Goal: Task Accomplishment & Management: Complete application form

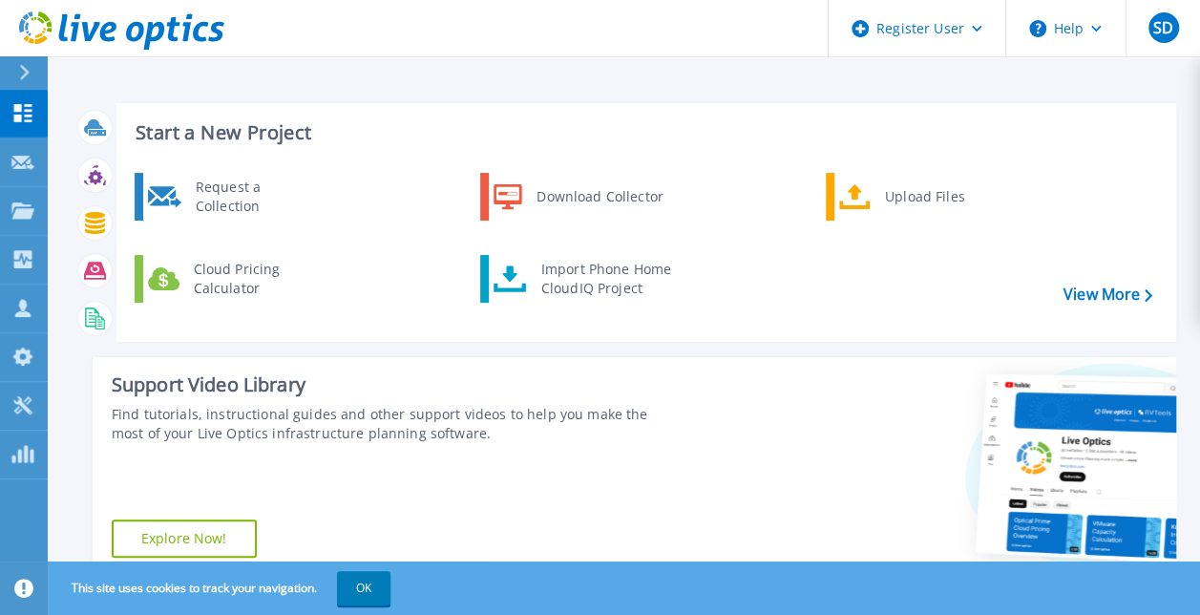
click at [251, 135] on h3 "Start a New Project" at bounding box center [644, 132] width 1016 height 21
click at [67, 117] on p "Dashboard" at bounding box center [85, 115] width 71 height 50
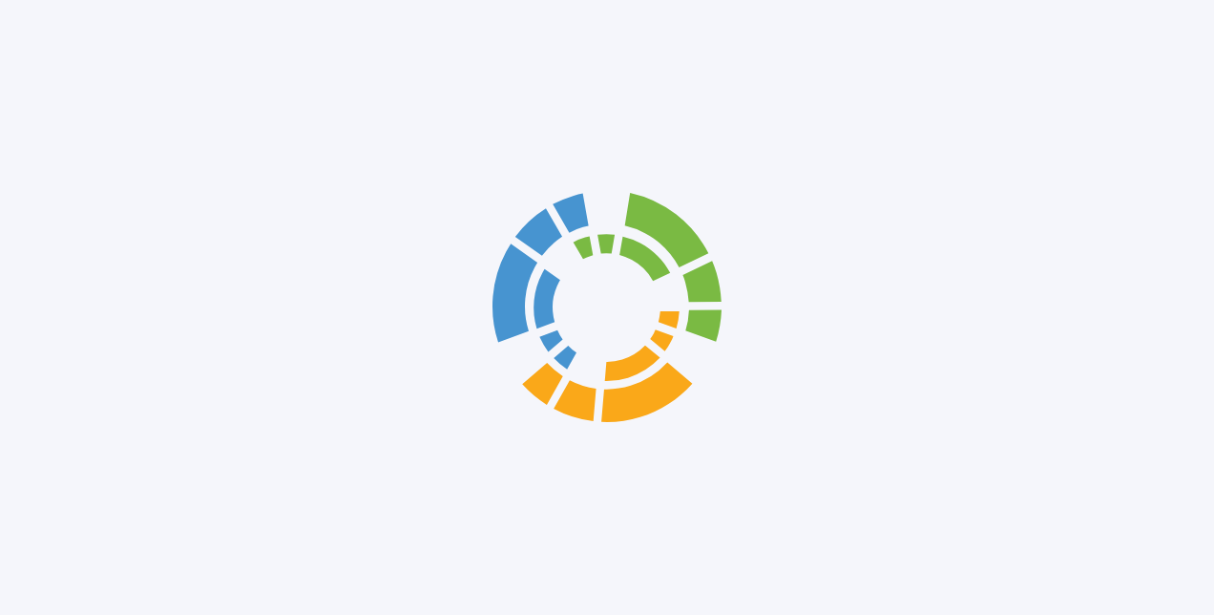
click at [29, 115] on div at bounding box center [607, 307] width 1214 height 615
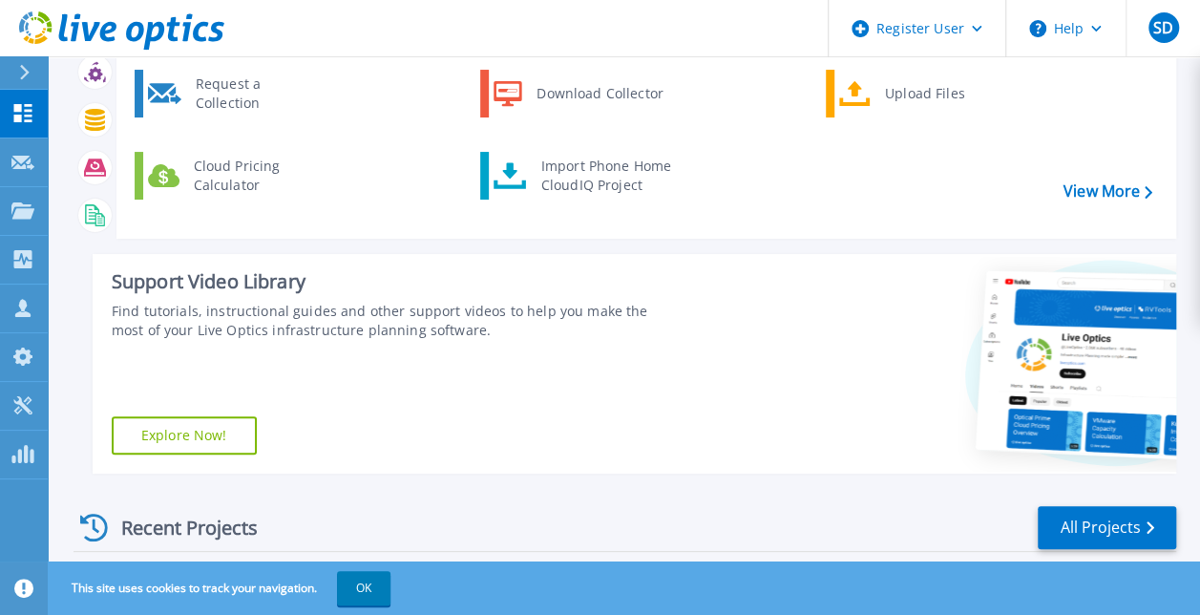
scroll to position [33, 0]
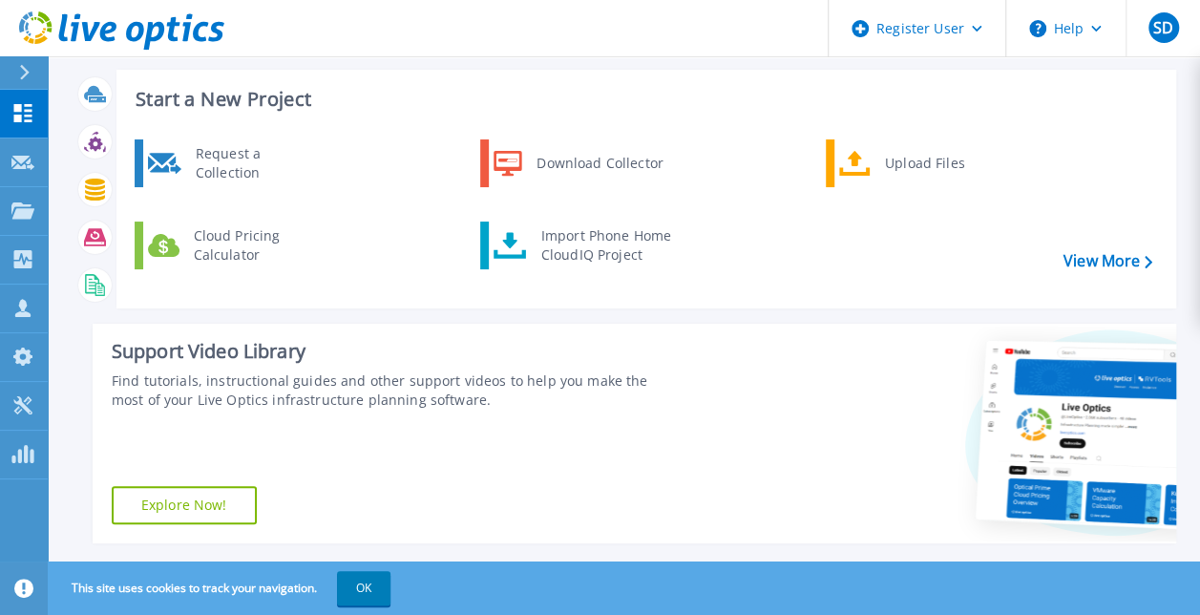
click at [1158, 234] on div "Request a Collection Download Collector Upload Files Cloud Pricing Calculator I…" at bounding box center [643, 217] width 1046 height 164
click at [1151, 256] on icon at bounding box center [1148, 262] width 8 height 12
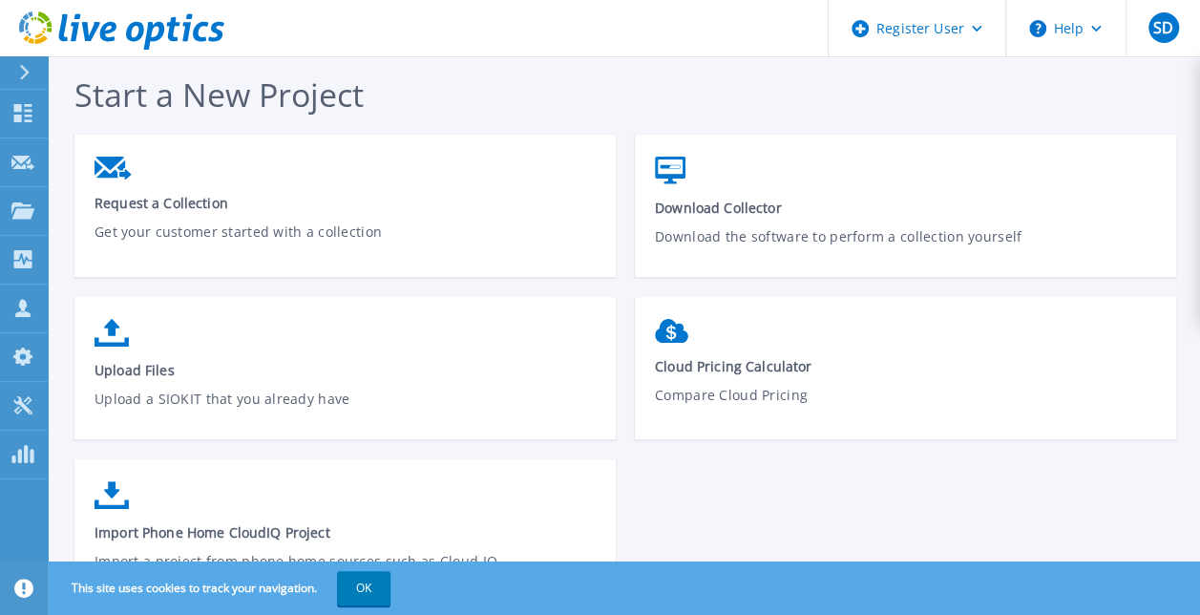
click at [21, 75] on icon at bounding box center [24, 72] width 10 height 15
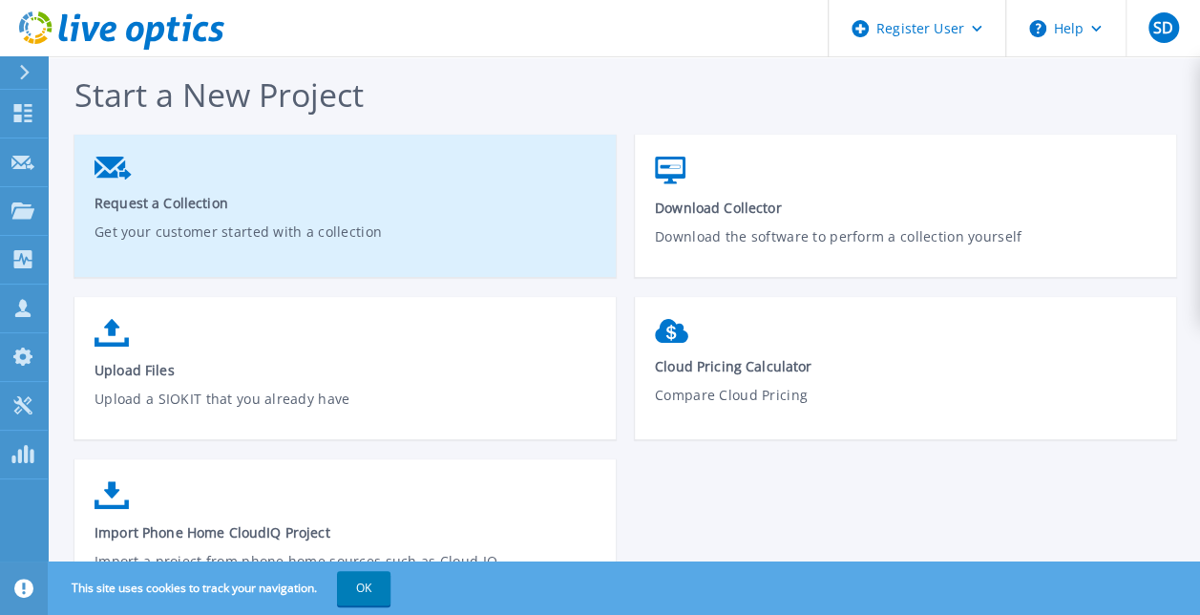
click at [428, 157] on link "Request a Collection Get your customer started with a collection" at bounding box center [344, 213] width 541 height 132
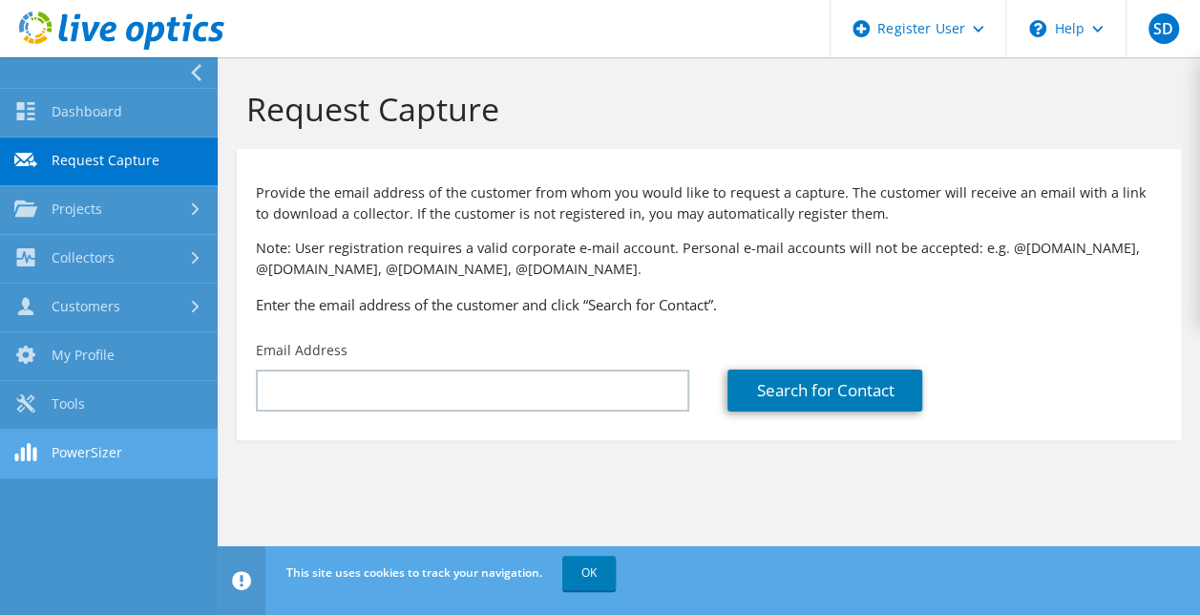
click at [82, 459] on link "PowerSizer" at bounding box center [109, 454] width 218 height 49
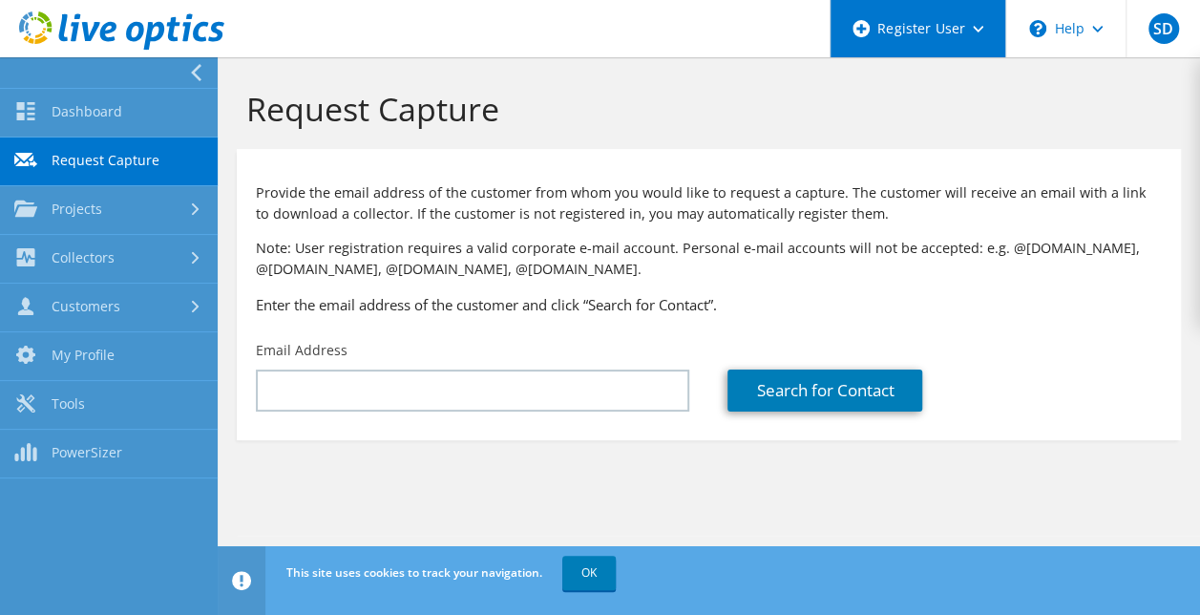
click at [974, 32] on div "Register User" at bounding box center [917, 28] width 176 height 57
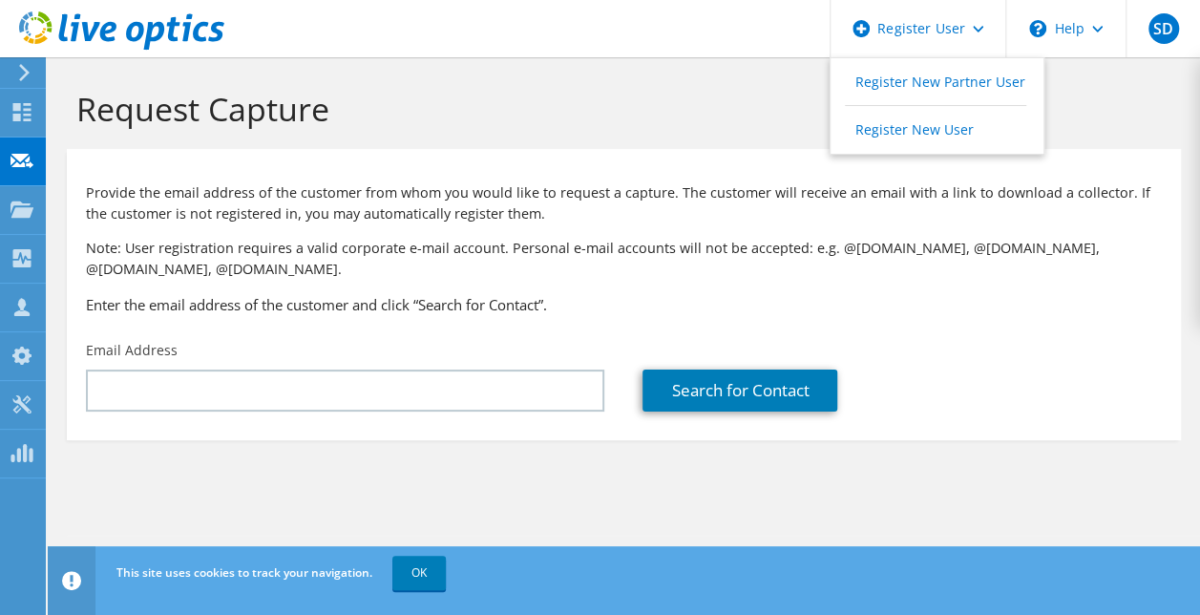
click at [27, 76] on icon at bounding box center [24, 72] width 14 height 17
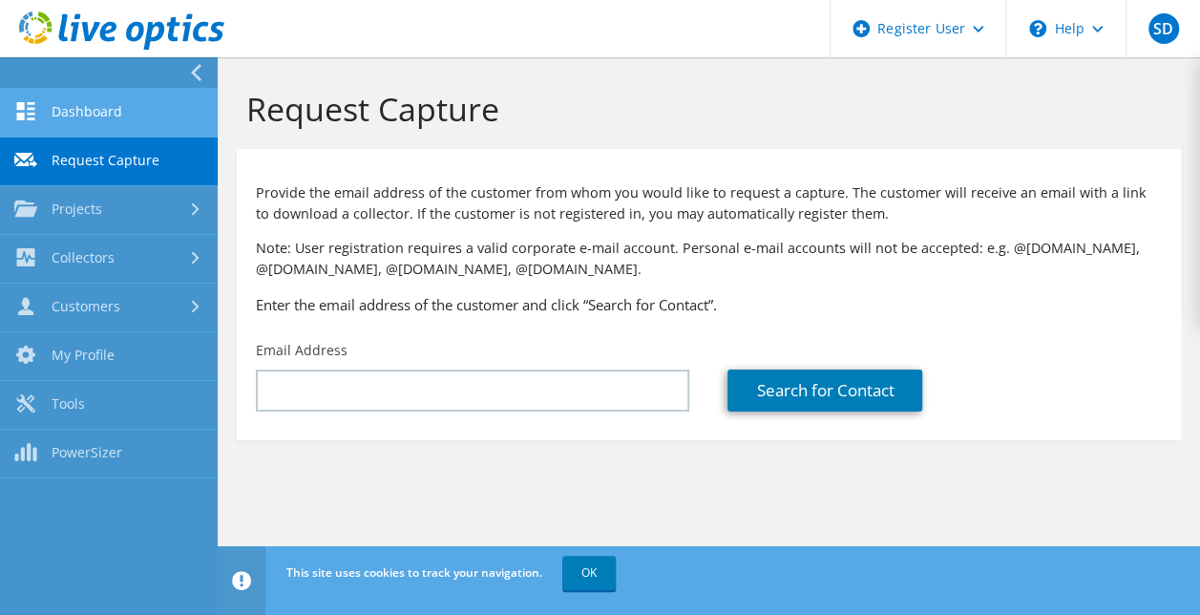
click at [73, 111] on link "Dashboard" at bounding box center [109, 113] width 218 height 49
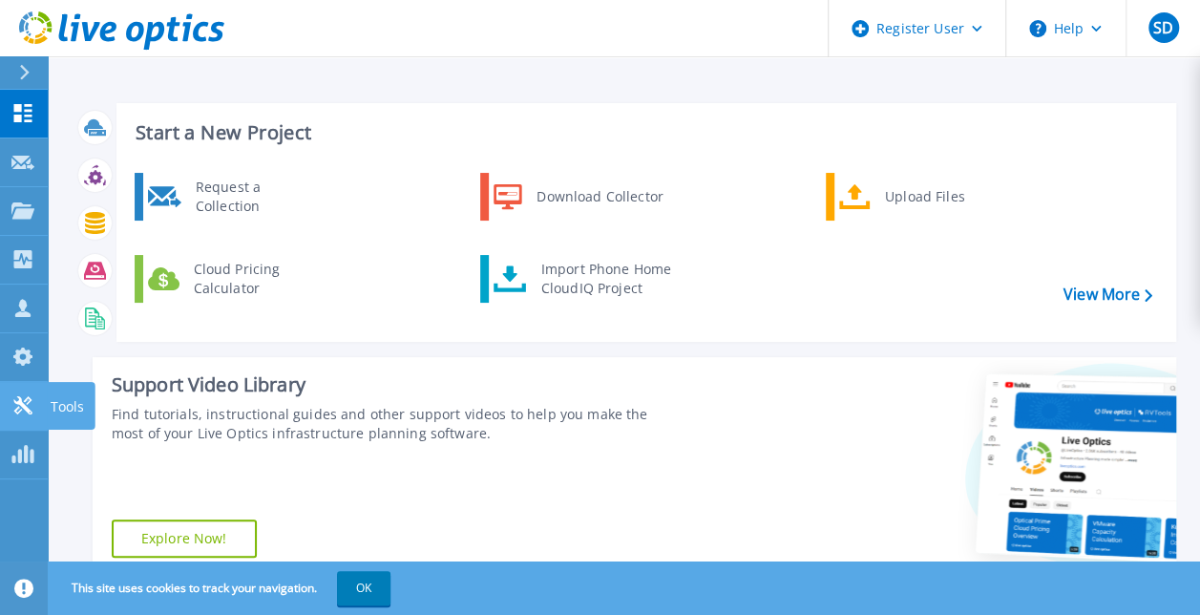
click at [17, 406] on icon at bounding box center [22, 405] width 23 height 18
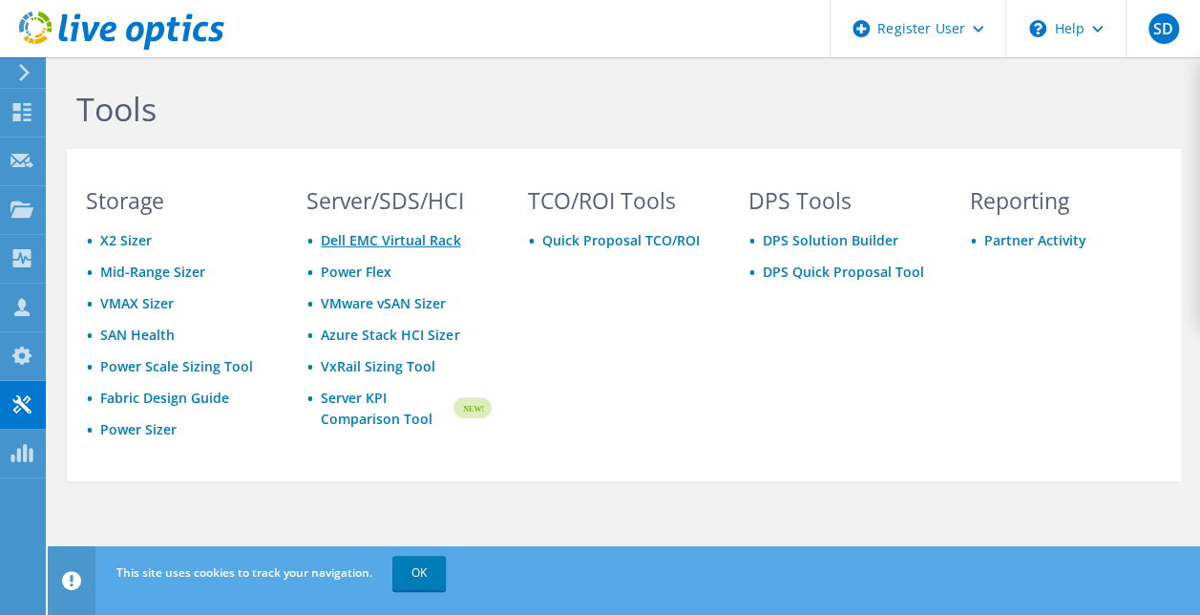
click at [416, 244] on link "Dell EMC Virtual Rack" at bounding box center [390, 240] width 139 height 18
click at [27, 67] on icon at bounding box center [24, 72] width 14 height 17
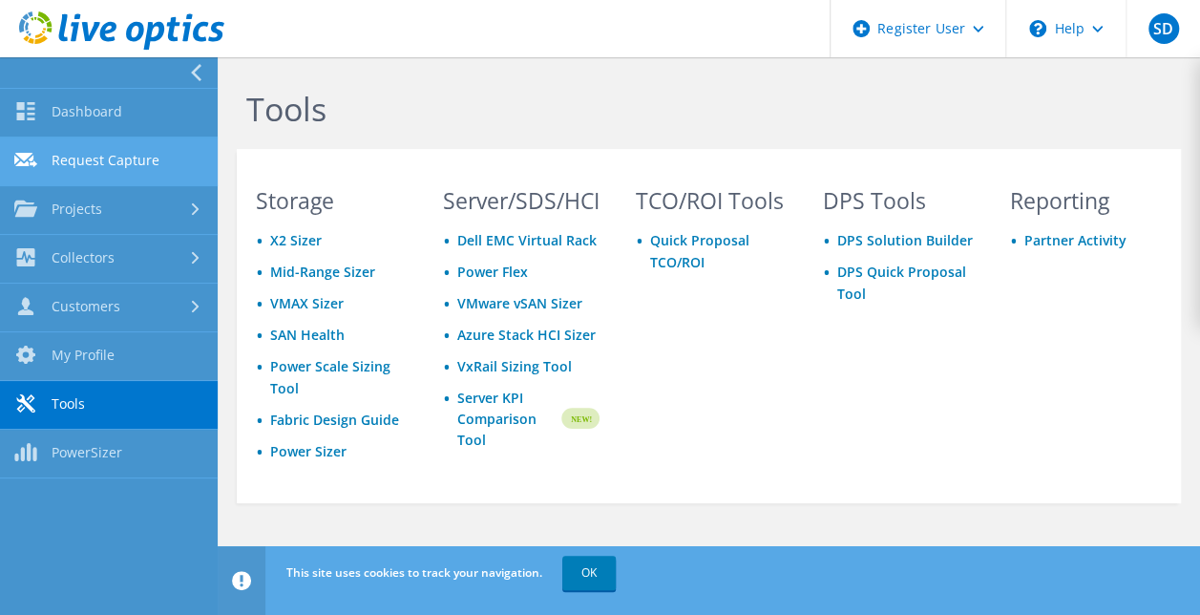
click at [140, 170] on link "Request Capture" at bounding box center [109, 161] width 218 height 49
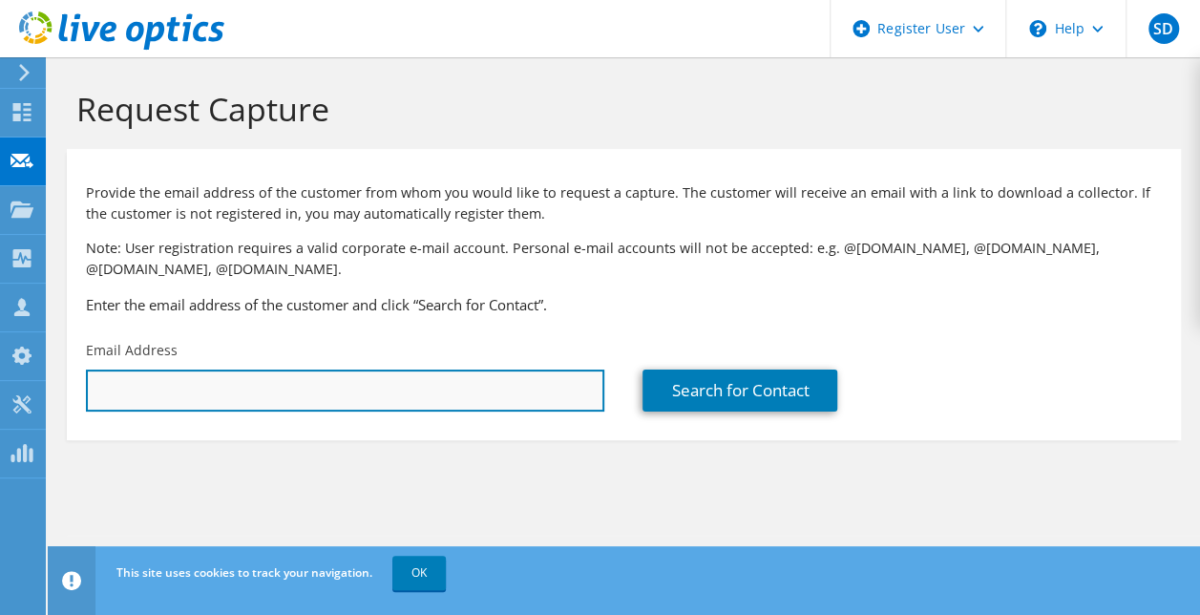
click at [163, 400] on input "text" at bounding box center [345, 390] width 518 height 42
type input "[PERSON_NAME][EMAIL_ADDRESS][DOMAIN_NAME]"
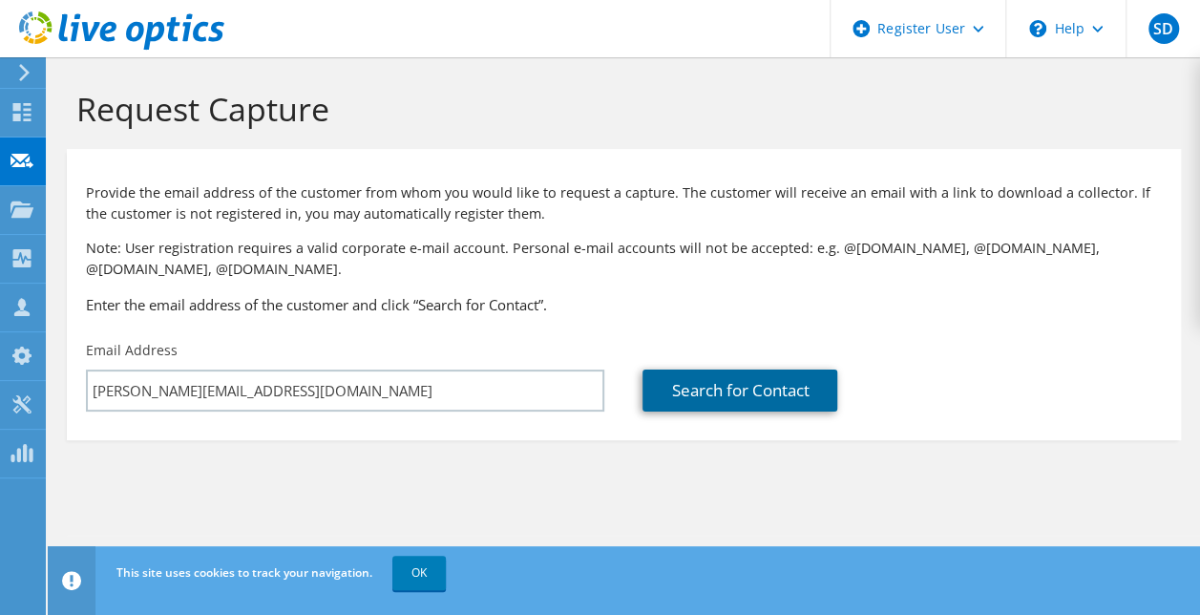
click at [733, 393] on link "Search for Contact" at bounding box center [739, 390] width 195 height 42
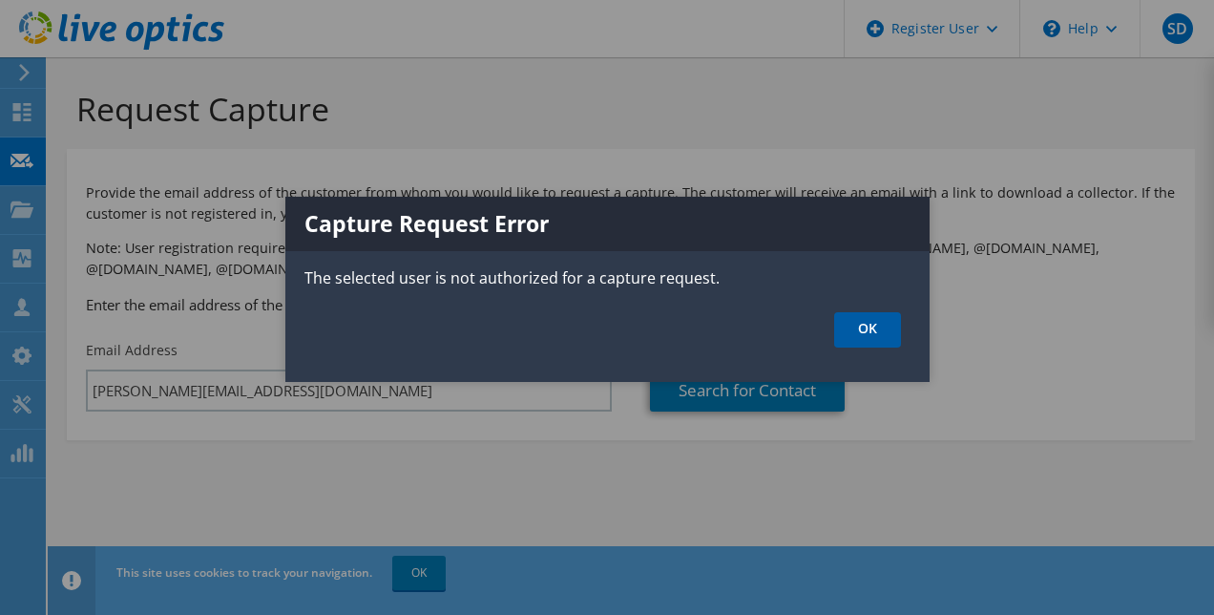
click at [865, 327] on link "OK" at bounding box center [867, 329] width 67 height 35
